Goal: Information Seeking & Learning: Find specific fact

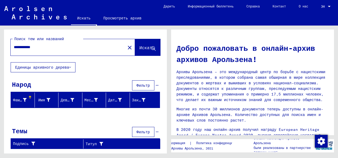
click at [127, 50] on mat-icon "close" at bounding box center [129, 47] width 6 height 6
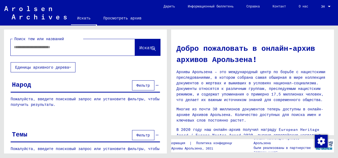
click at [87, 45] on input "text" at bounding box center [66, 47] width 105 height 6
type input "*"
type input "*******"
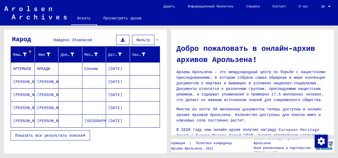
scroll to position [53, 0]
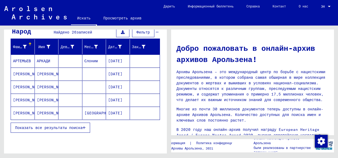
click at [44, 87] on mat-cell "АНДРЕЙ" at bounding box center [47, 86] width 24 height 13
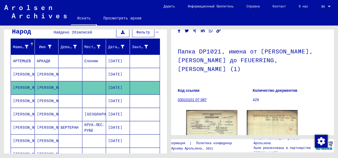
scroll to position [53, 0]
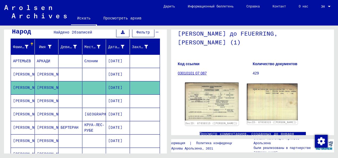
click at [214, 92] on img at bounding box center [211, 101] width 53 height 38
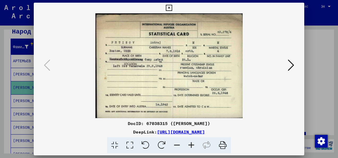
click at [187, 58] on img at bounding box center [169, 65] width 234 height 105
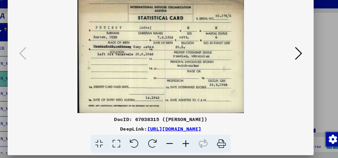
click at [289, 61] on icon at bounding box center [291, 65] width 6 height 13
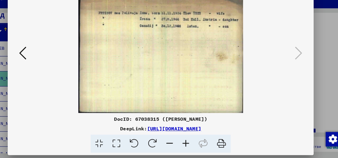
scroll to position [0, 0]
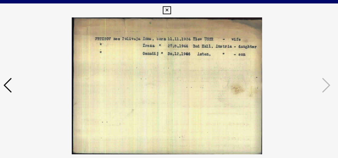
click at [170, 7] on icon at bounding box center [169, 8] width 6 height 6
